Goal: Task Accomplishment & Management: Manage account settings

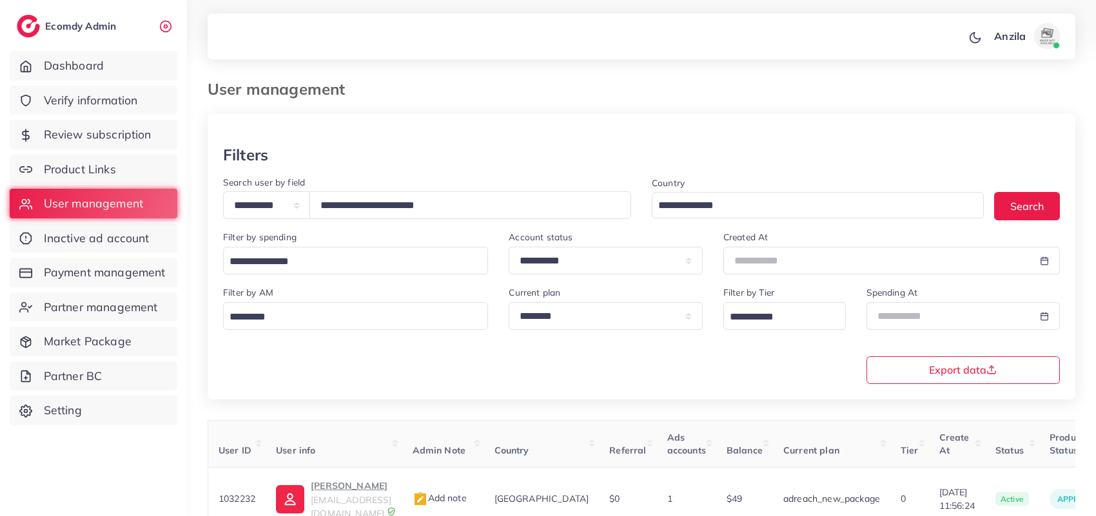
select select "*****"
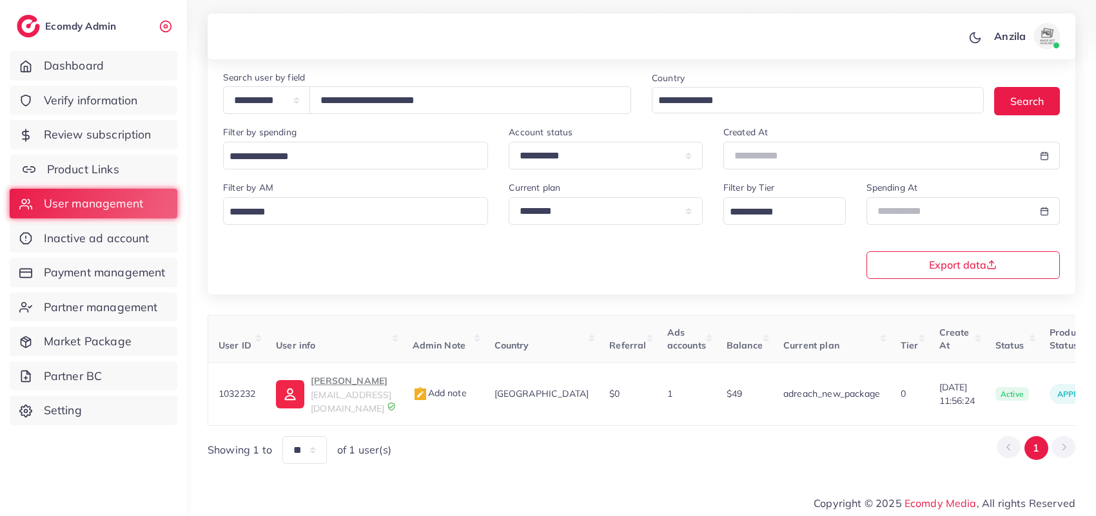
scroll to position [0, 220]
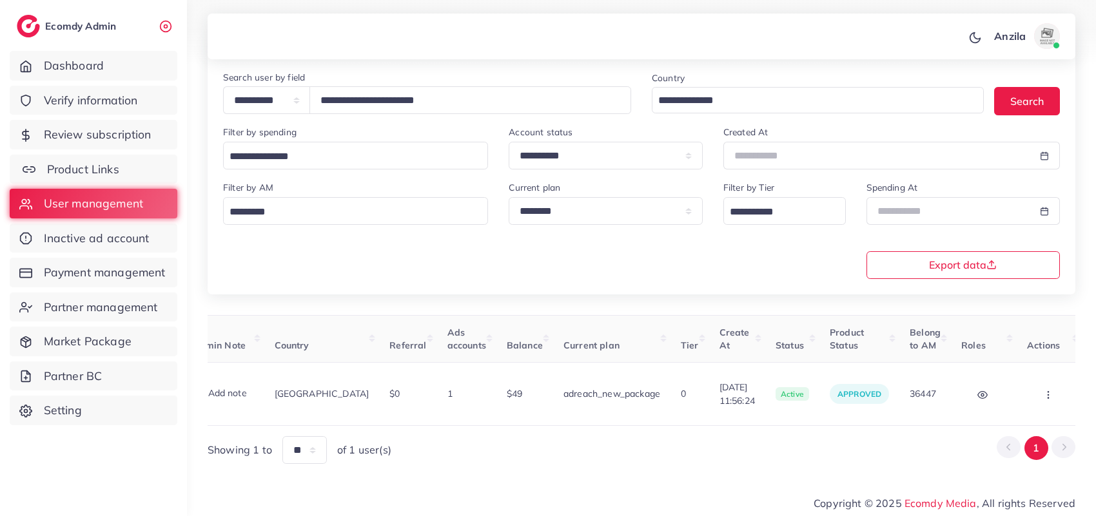
click at [108, 178] on link "Product Links" at bounding box center [94, 170] width 168 height 30
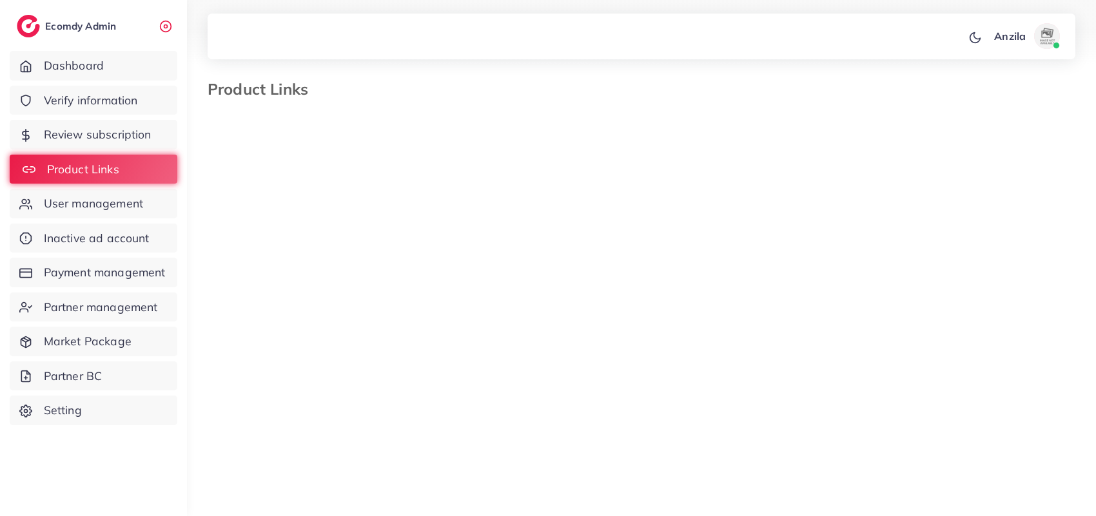
select select "*********"
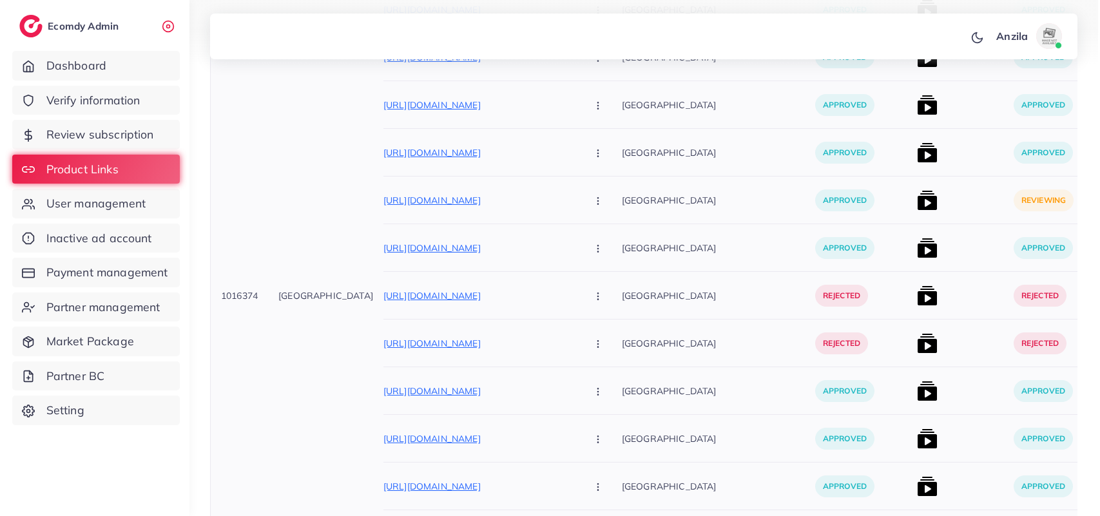
scroll to position [886, 0]
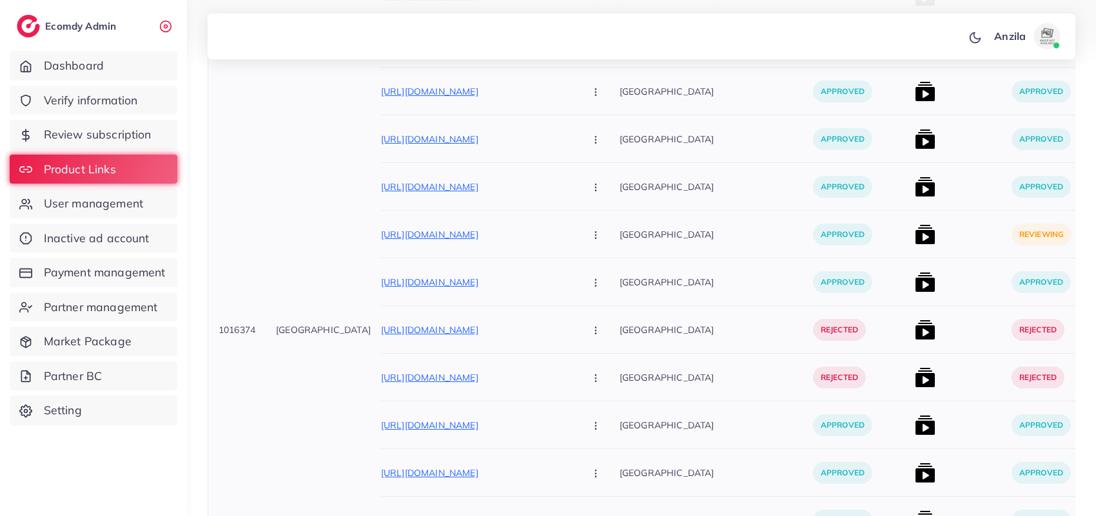
click at [909, 237] on div at bounding box center [957, 235] width 97 height 48
click at [915, 240] on img at bounding box center [925, 234] width 21 height 21
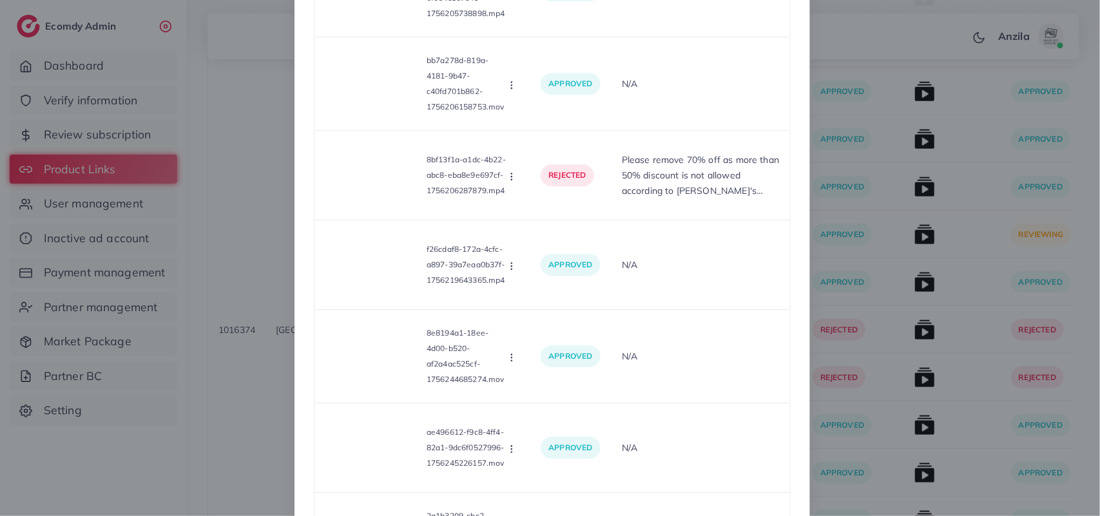
scroll to position [11052, 0]
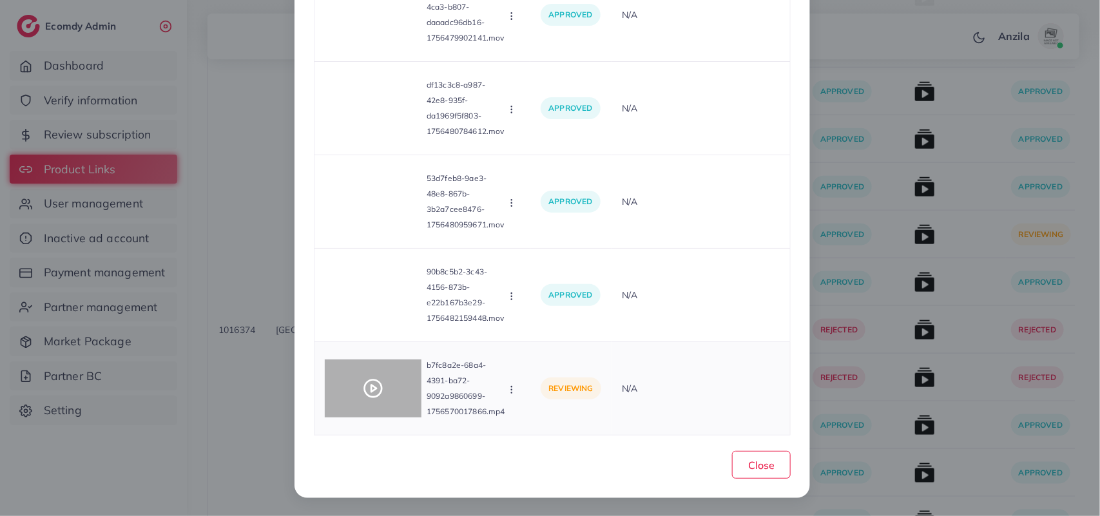
click at [371, 388] on icon at bounding box center [373, 388] width 21 height 21
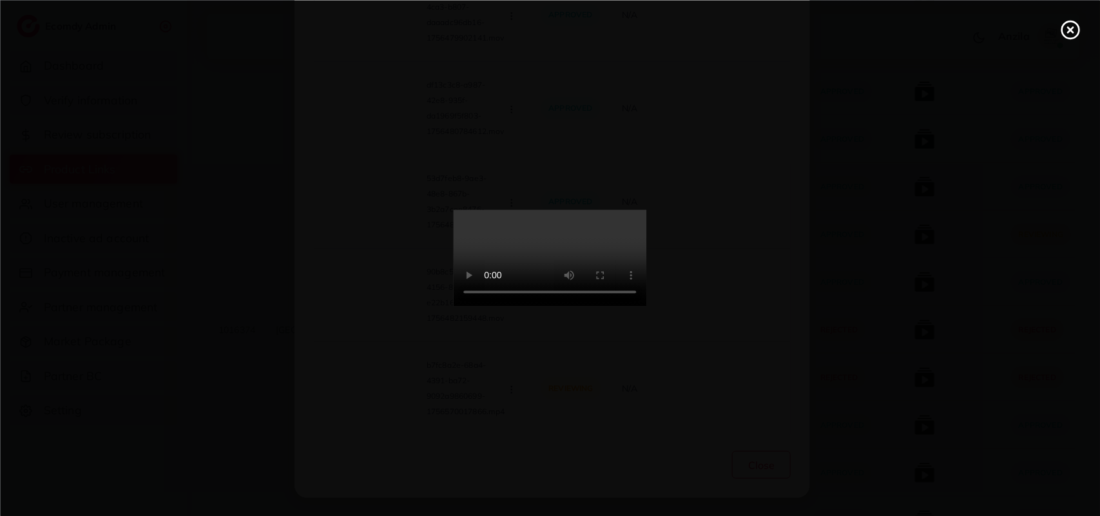
click at [1065, 32] on icon at bounding box center [1070, 29] width 21 height 21
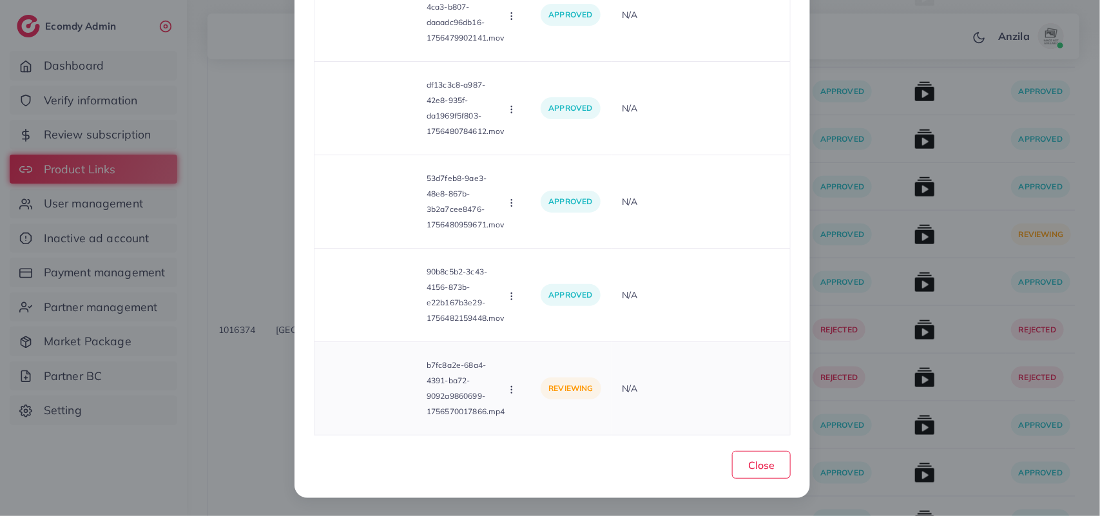
click at [510, 388] on icon "button" at bounding box center [512, 390] width 10 height 10
click at [540, 324] on span "Approve" at bounding box center [555, 328] width 43 height 13
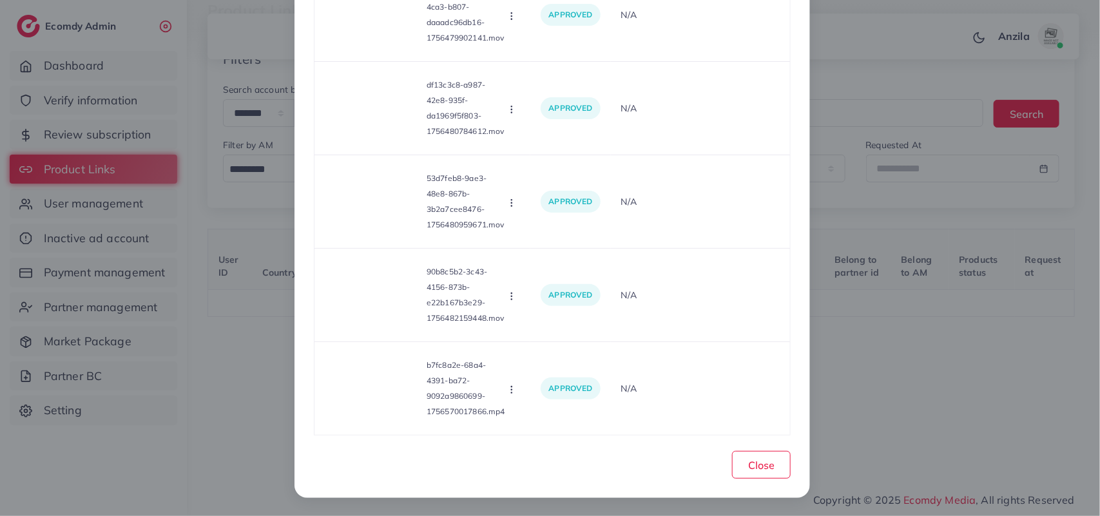
scroll to position [82, 0]
